Goal: Information Seeking & Learning: Find specific fact

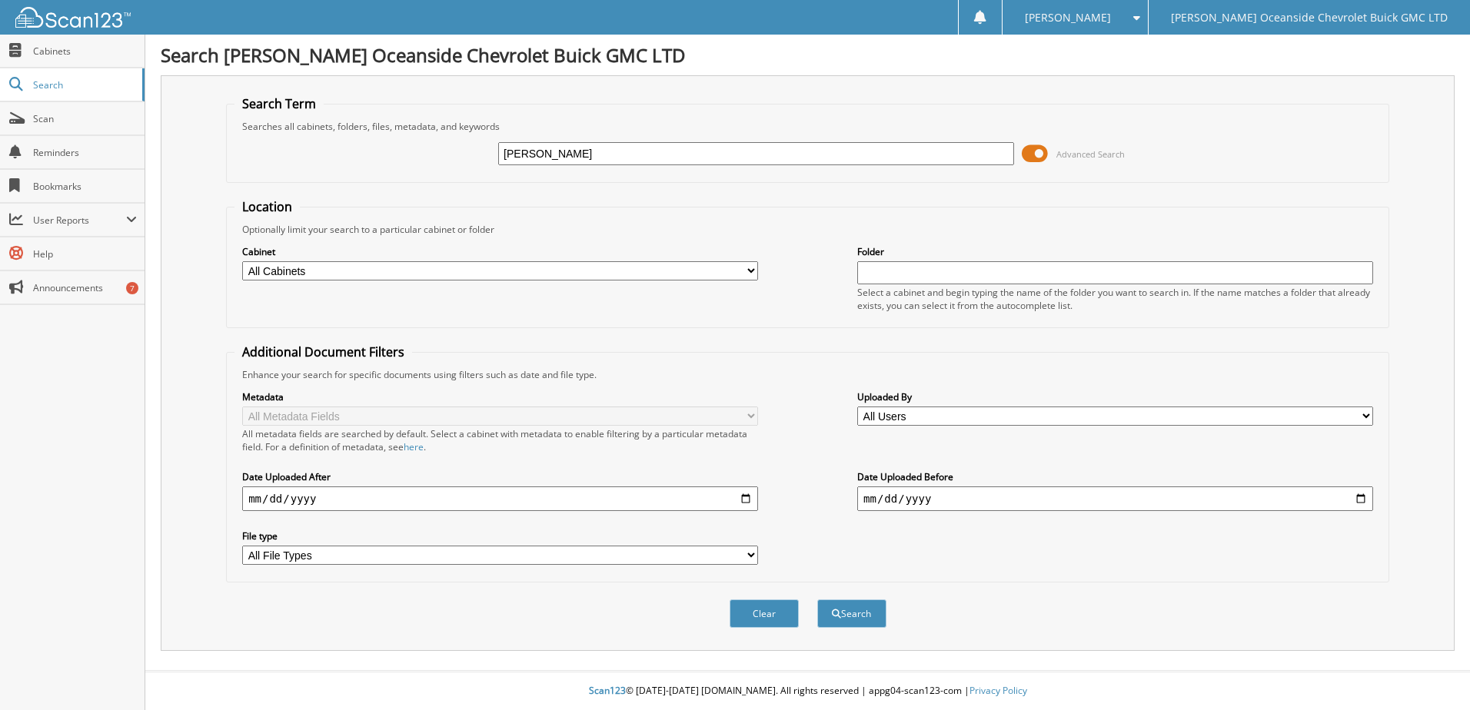
type input "[PERSON_NAME]"
click at [817, 599] on button "Search" at bounding box center [851, 613] width 69 height 28
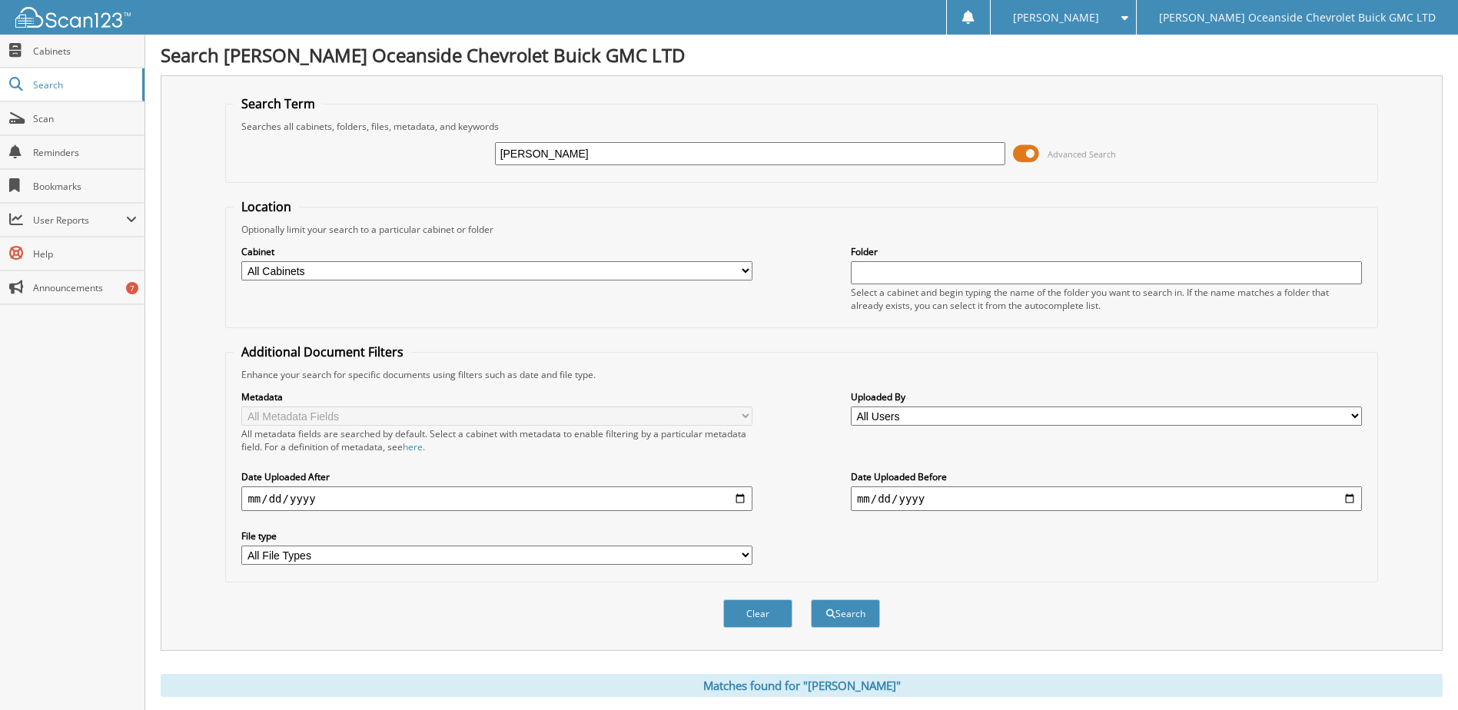
click at [573, 160] on input "james" at bounding box center [750, 153] width 511 height 23
type input "[PERSON_NAME]"
click at [811, 599] on button "Search" at bounding box center [845, 613] width 69 height 28
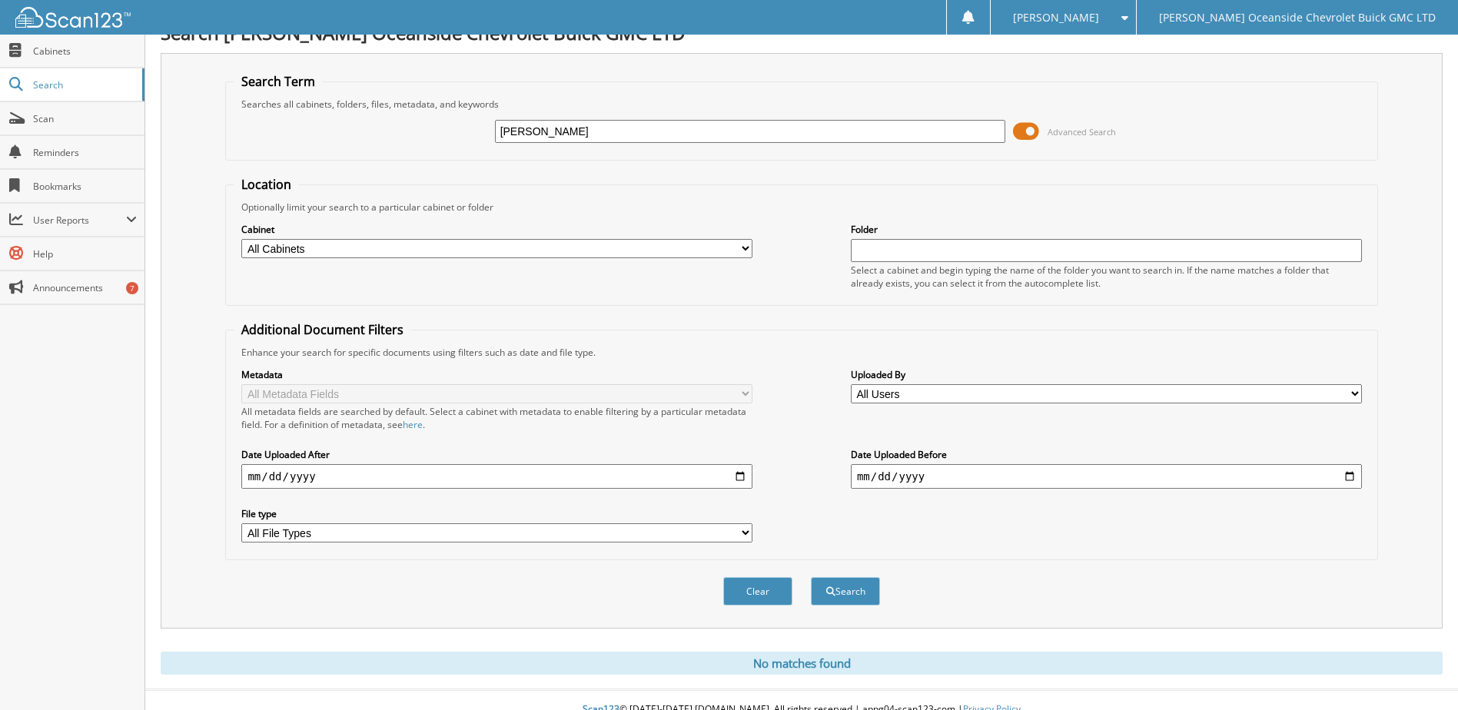
scroll to position [42, 0]
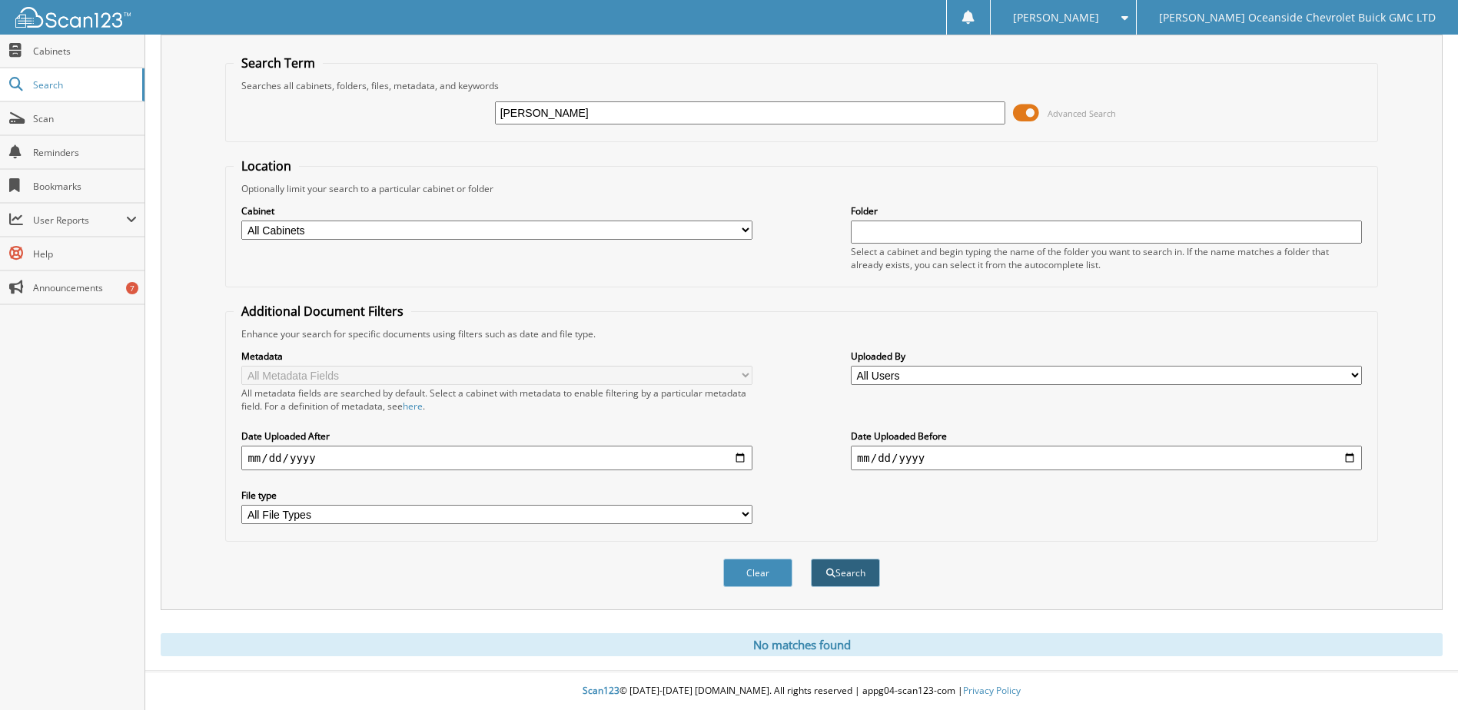
click at [849, 573] on button "Search" at bounding box center [845, 573] width 69 height 28
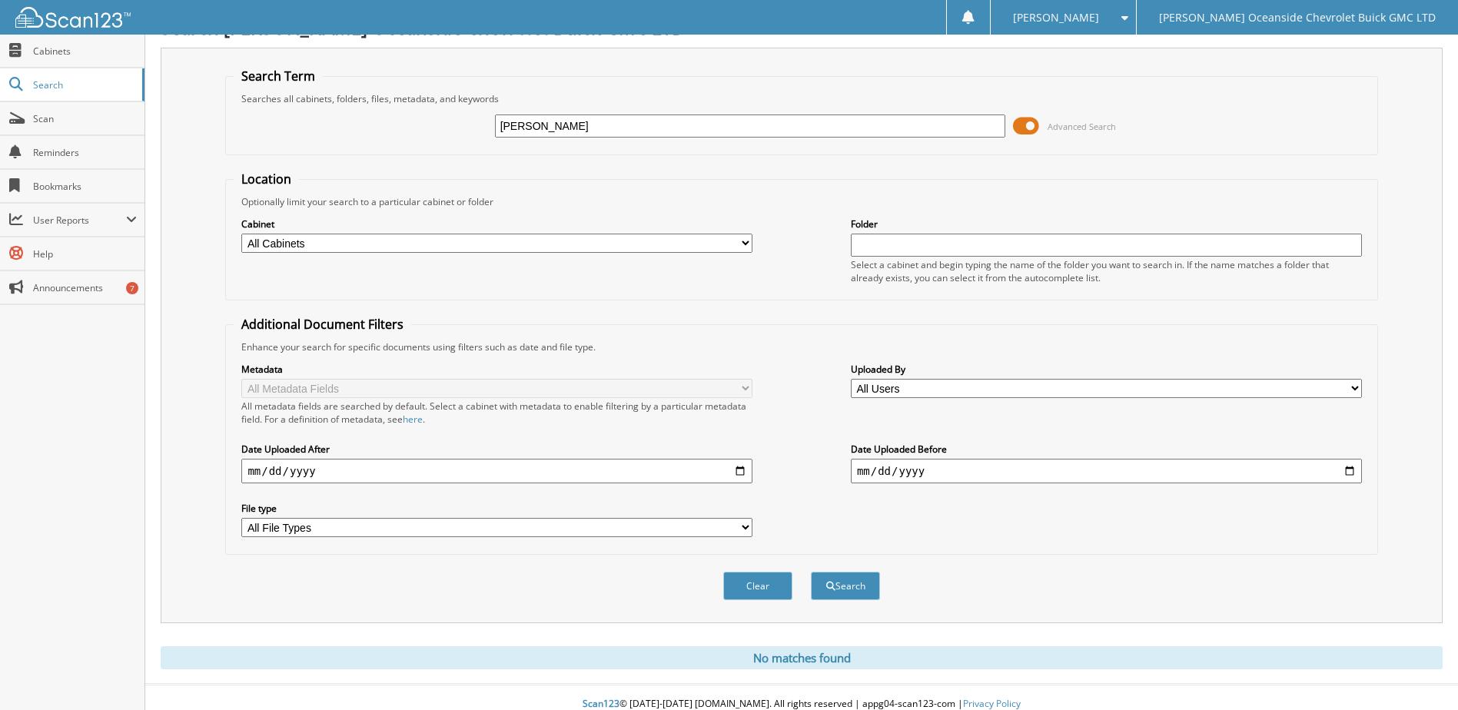
scroll to position [42, 0]
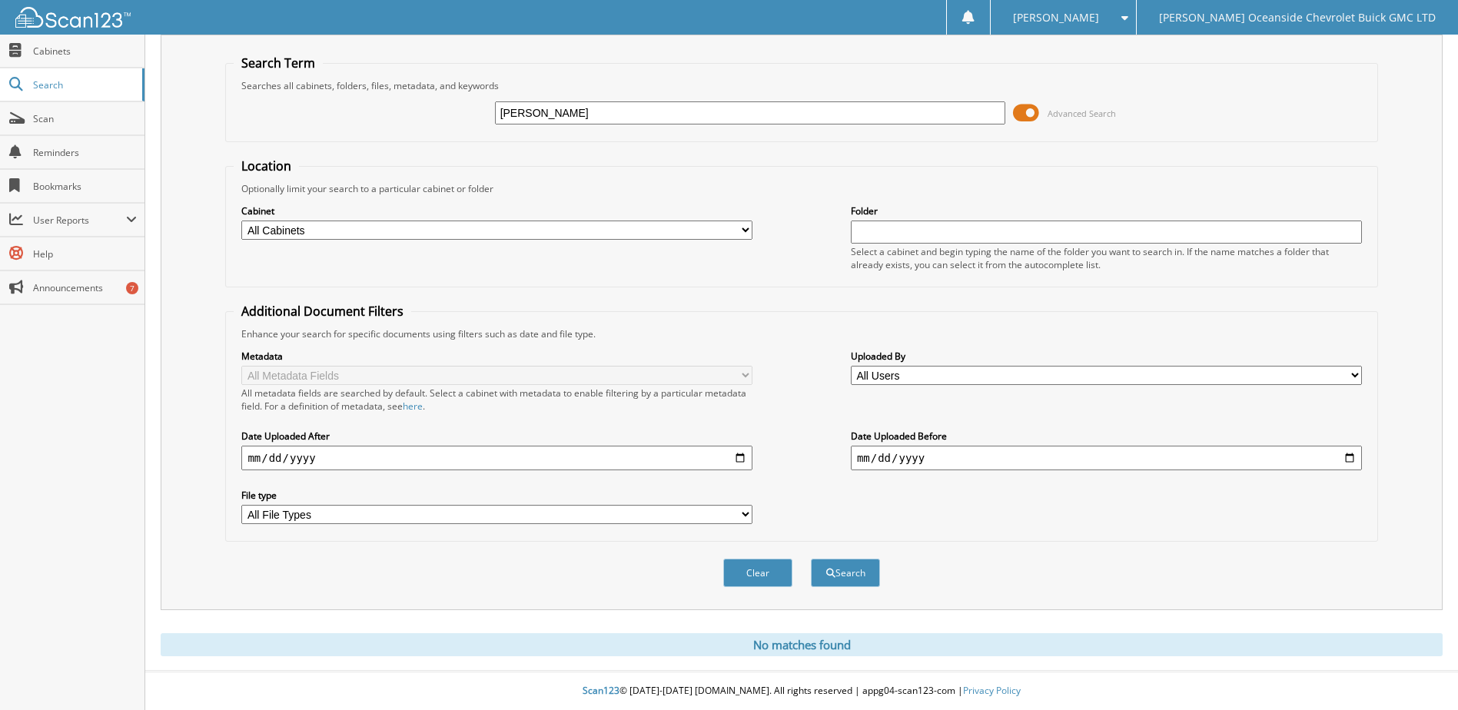
drag, startPoint x: 629, startPoint y: 112, endPoint x: 421, endPoint y: 128, distance: 208.9
click at [421, 128] on div "[PERSON_NAME] Advanced Search" at bounding box center [801, 113] width 1135 height 42
type input "[PERSON_NAME]"
click at [811, 559] on button "Search" at bounding box center [845, 573] width 69 height 28
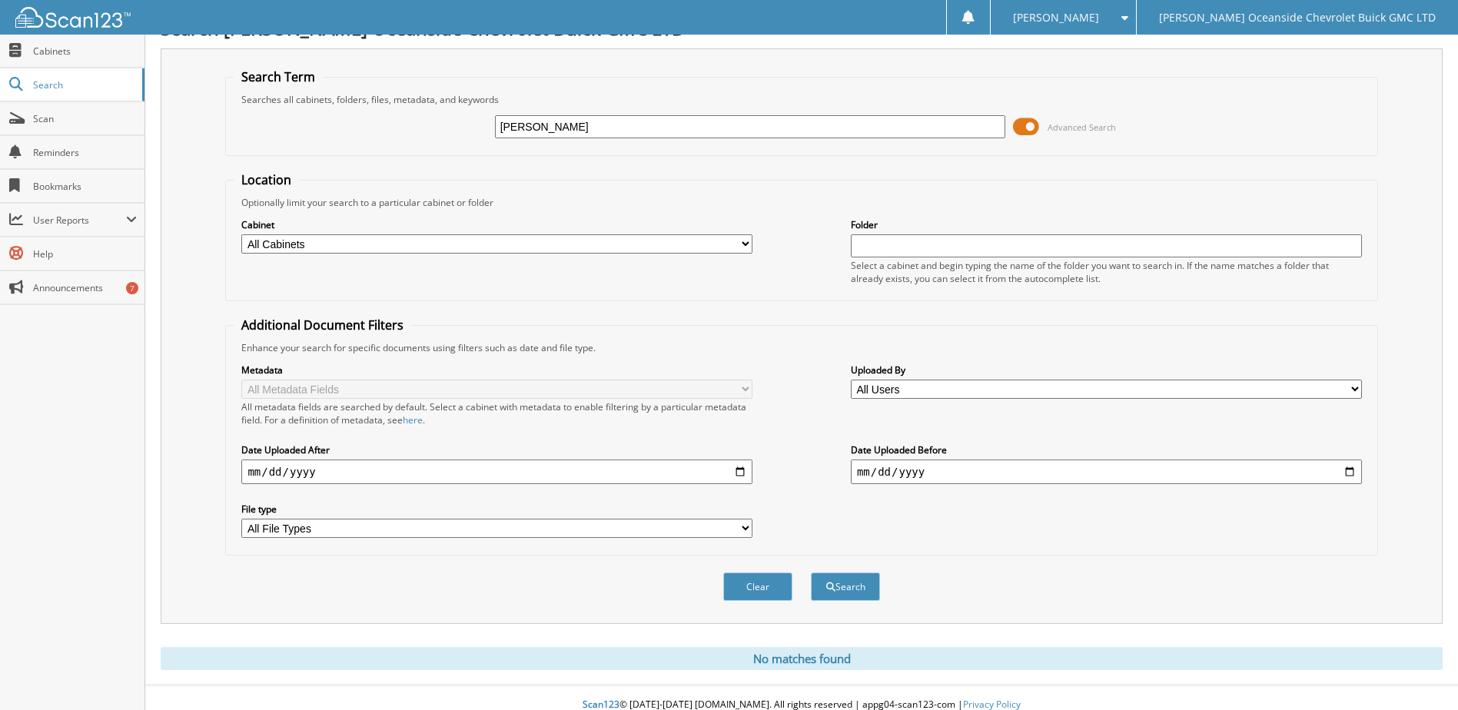
scroll to position [42, 0]
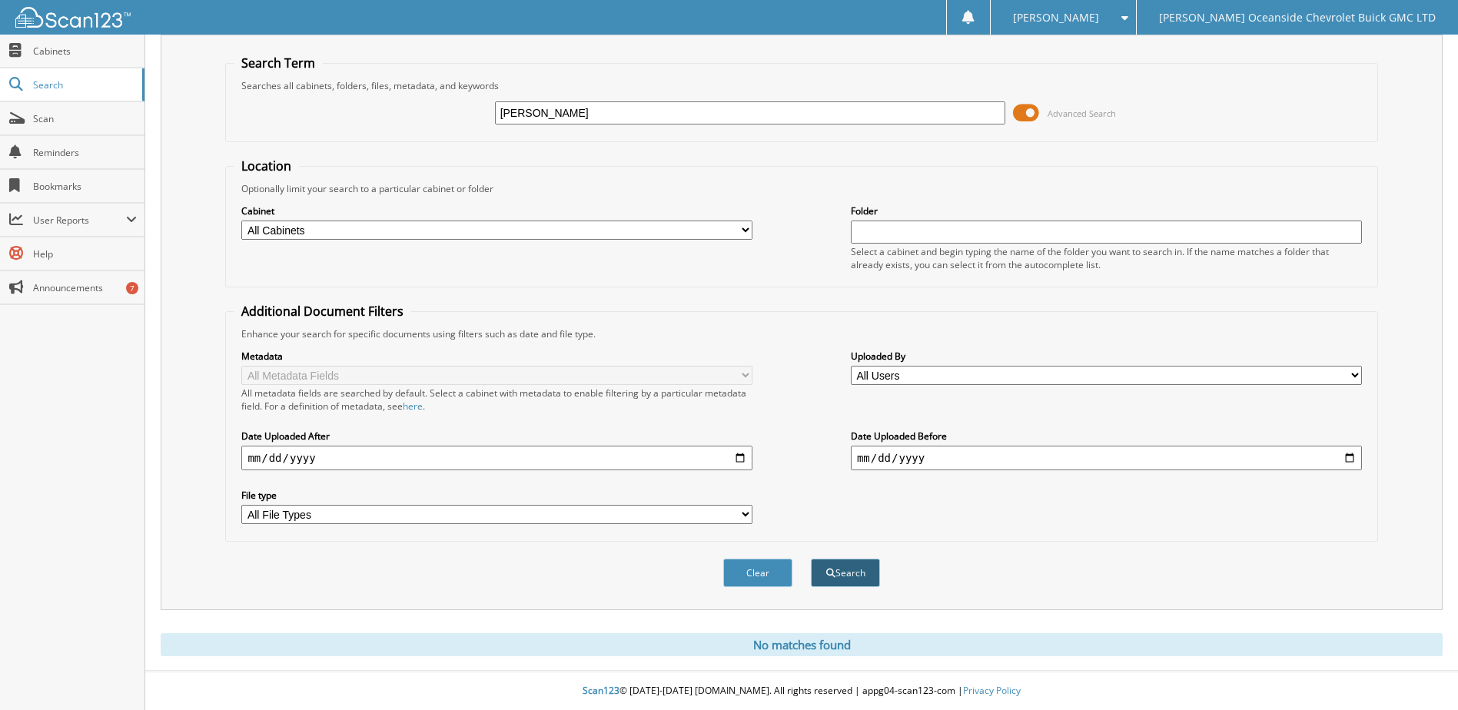
click at [849, 574] on button "Search" at bounding box center [845, 573] width 69 height 28
